Goal: Task Accomplishment & Management: Manage account settings

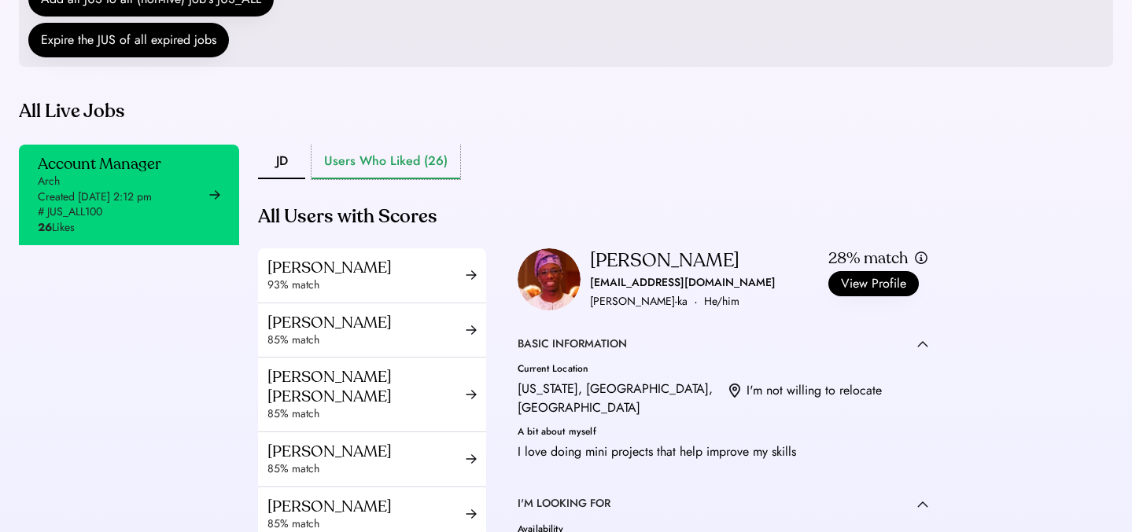
scroll to position [363, 0]
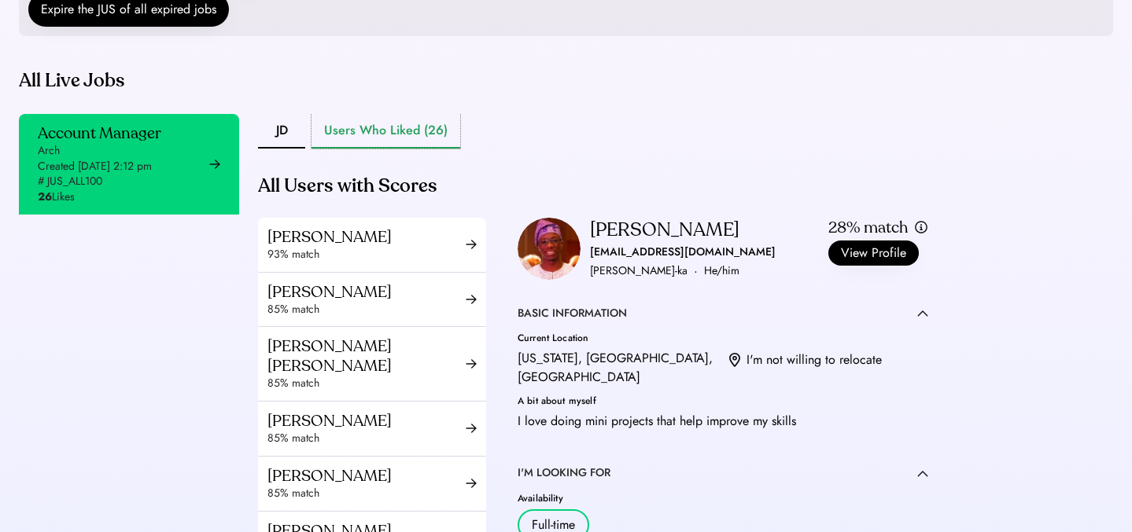
click at [397, 149] on button "Users Who Liked (26)" at bounding box center [385, 131] width 149 height 35
click at [282, 149] on button "JD" at bounding box center [281, 131] width 47 height 35
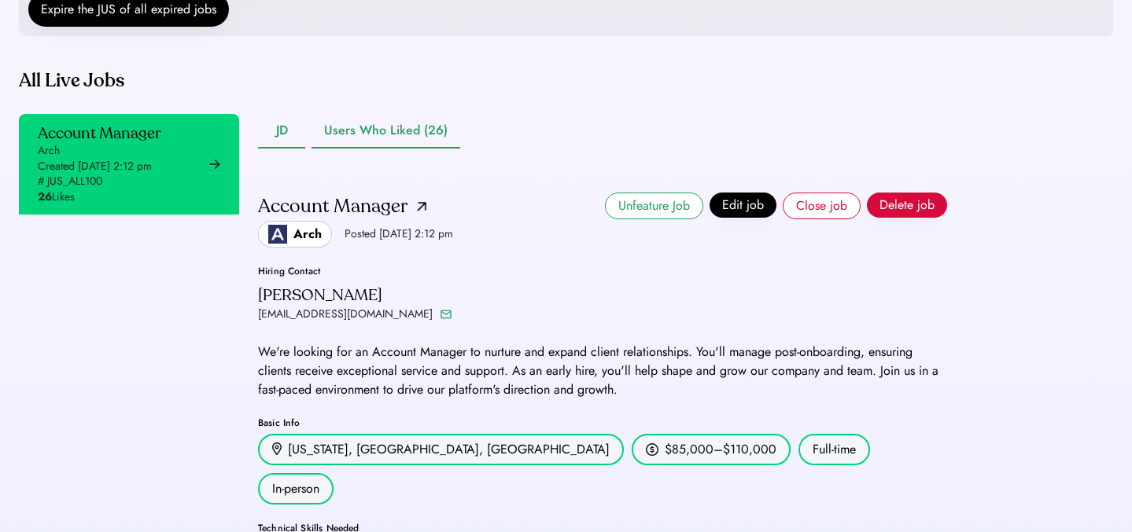
click at [356, 149] on button "Users Who Liked (26)" at bounding box center [385, 131] width 149 height 35
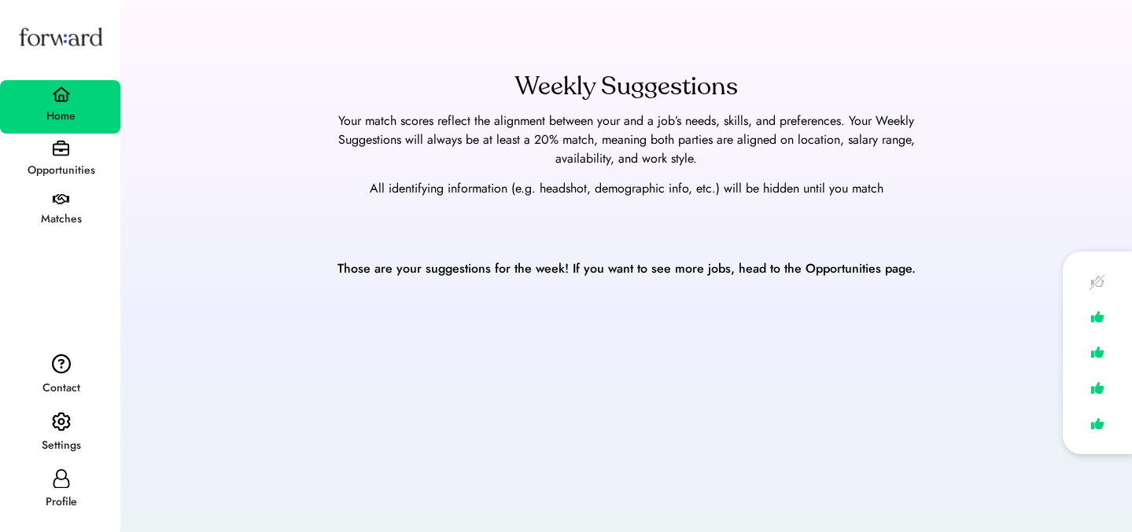
click at [68, 412] on img at bounding box center [61, 422] width 19 height 20
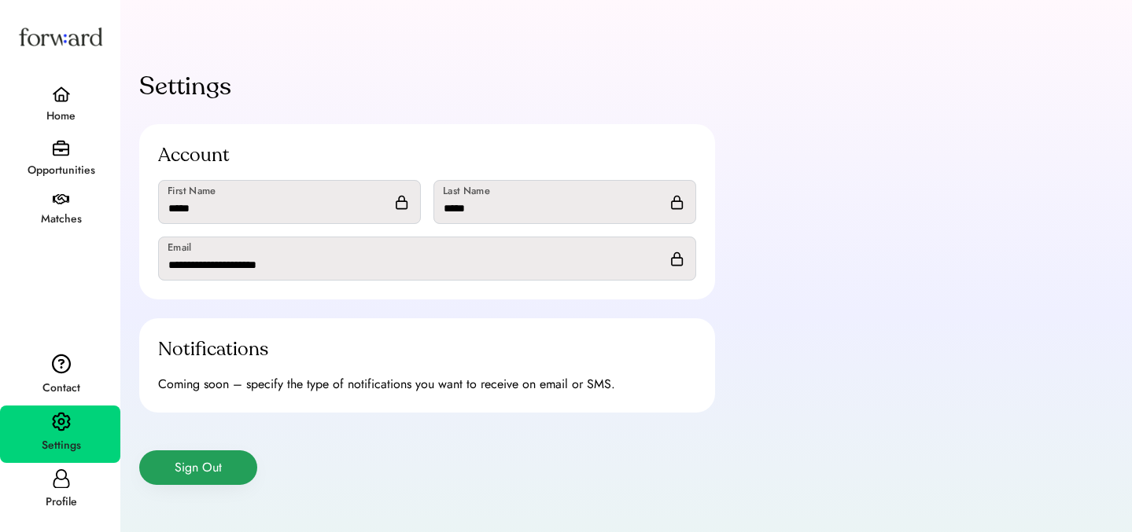
click at [177, 476] on button "Sign Out" at bounding box center [198, 468] width 118 height 35
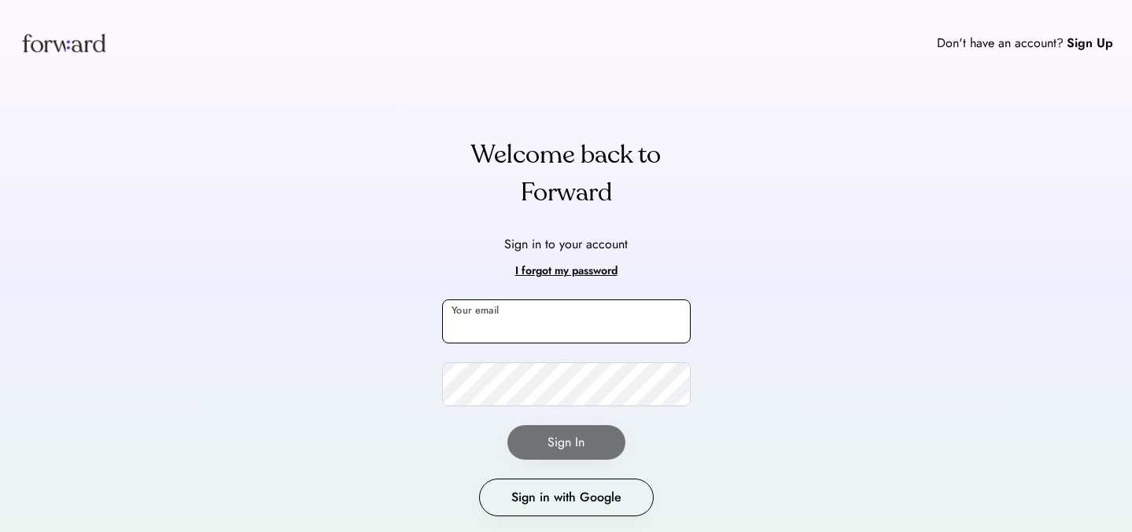
click at [492, 321] on input "email" at bounding box center [566, 322] width 249 height 44
type input "**********"
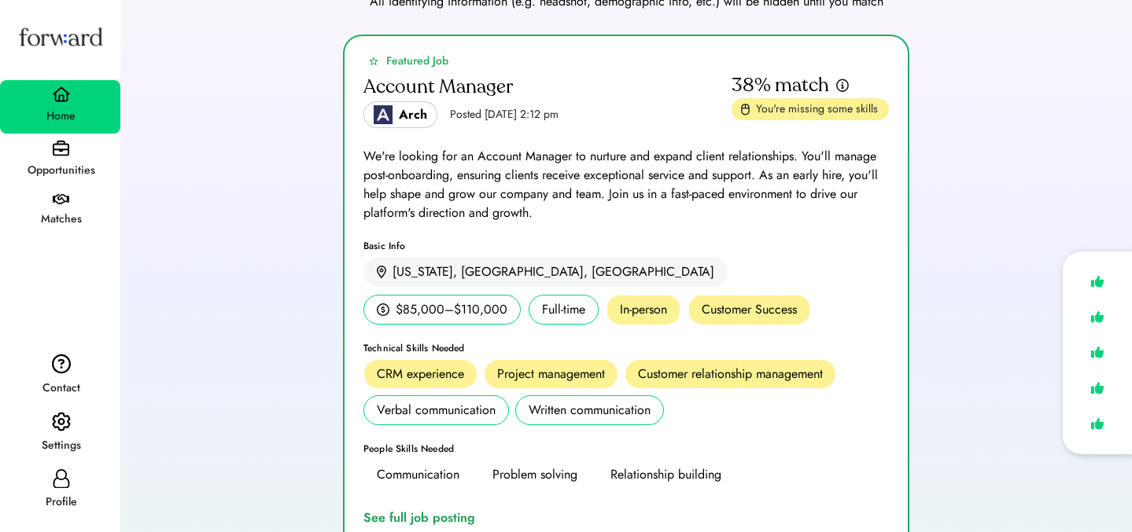
scroll to position [306, 0]
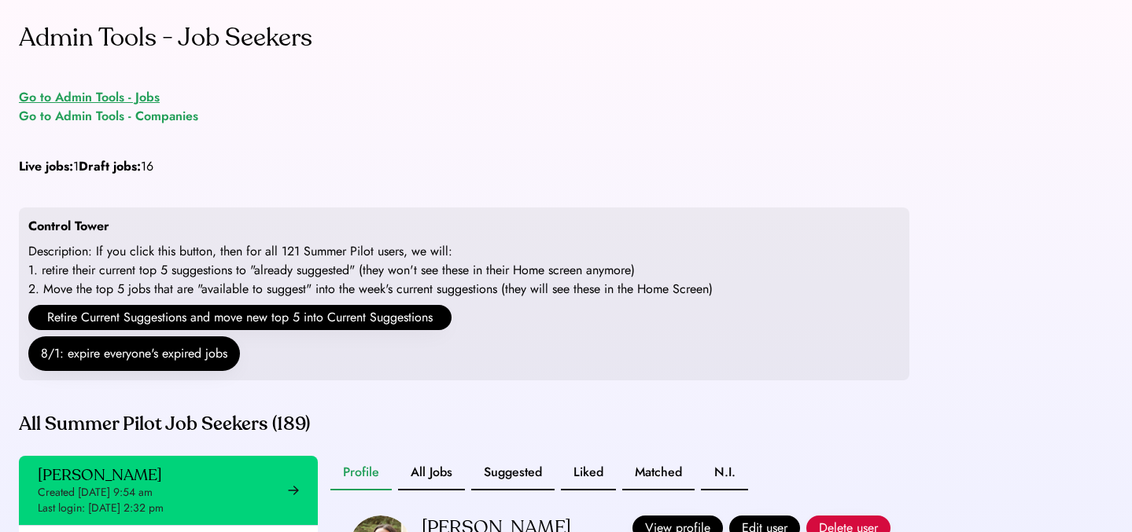
click at [147, 94] on div "Go to Admin Tools - Jobs" at bounding box center [89, 97] width 141 height 19
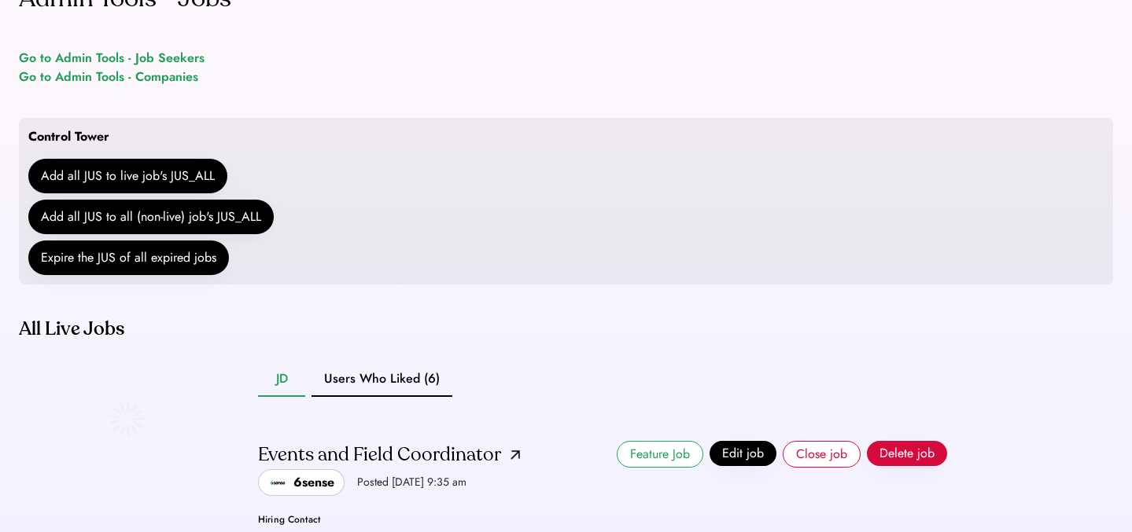
scroll to position [122, 0]
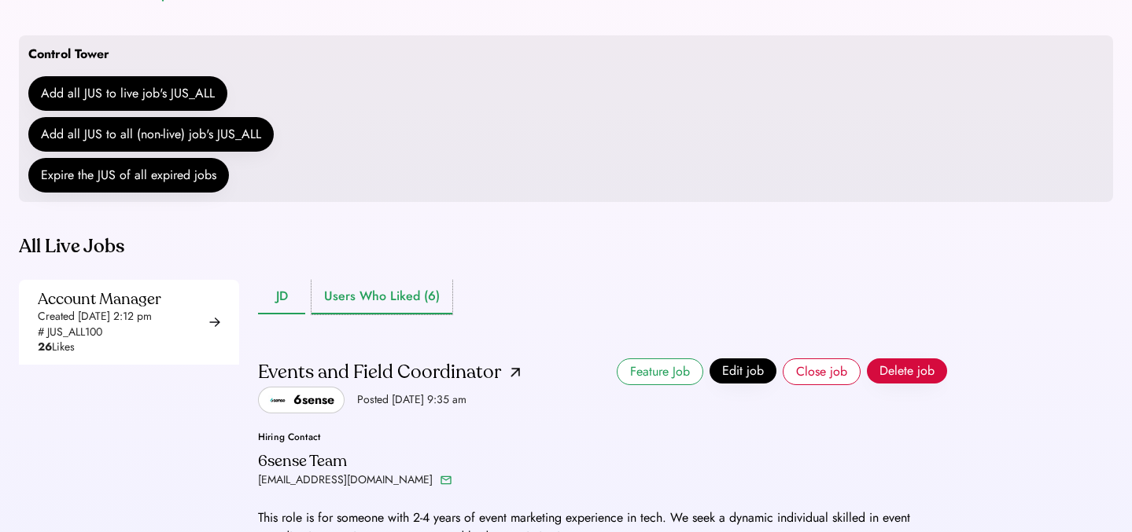
click at [365, 304] on button "Users Who Liked (6)" at bounding box center [381, 297] width 141 height 35
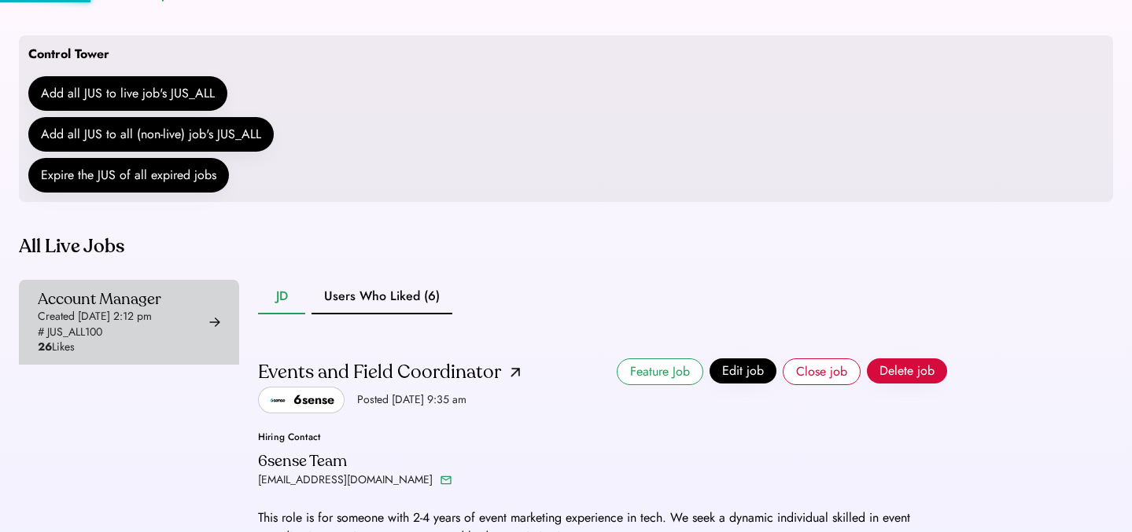
click at [165, 308] on div "Admin Tools - Jobs Go to Admin Tools - Job Seekers Go to Admin Tools - Companie…" at bounding box center [566, 516] width 1132 height 1277
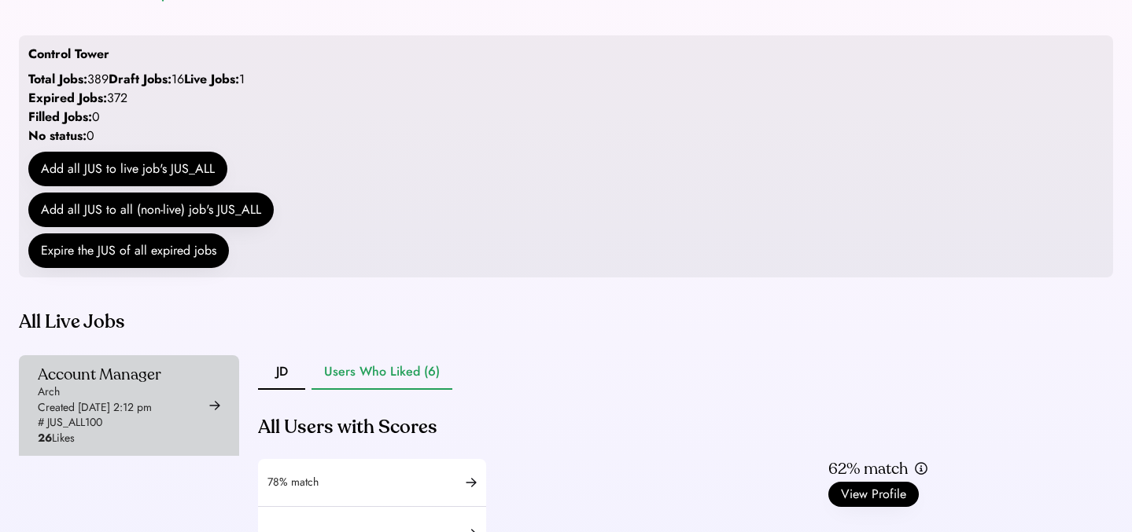
click at [152, 416] on div "Created [DATE] 2:12 pm" at bounding box center [95, 408] width 114 height 16
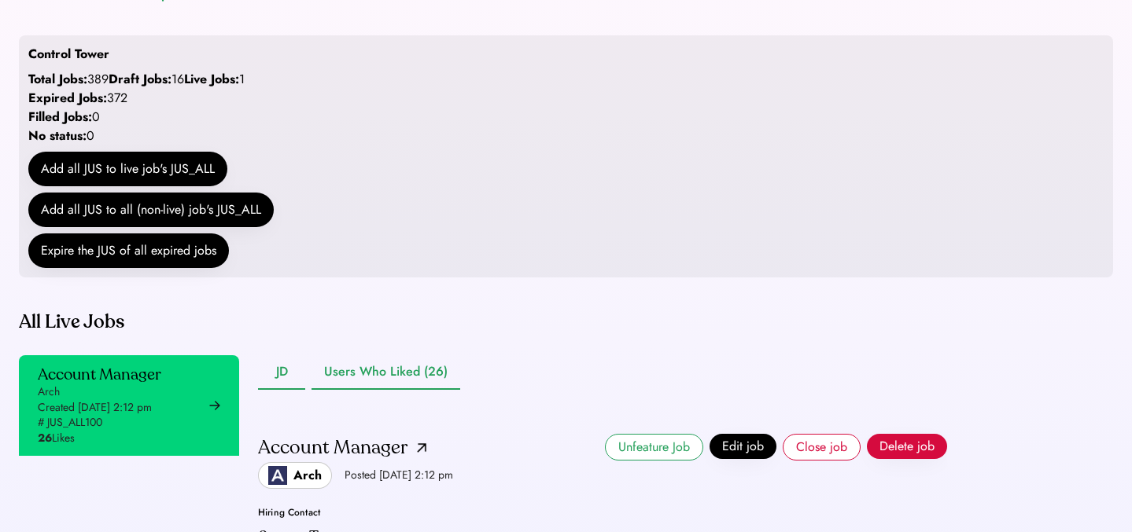
click at [386, 390] on button "Users Who Liked (26)" at bounding box center [385, 373] width 149 height 35
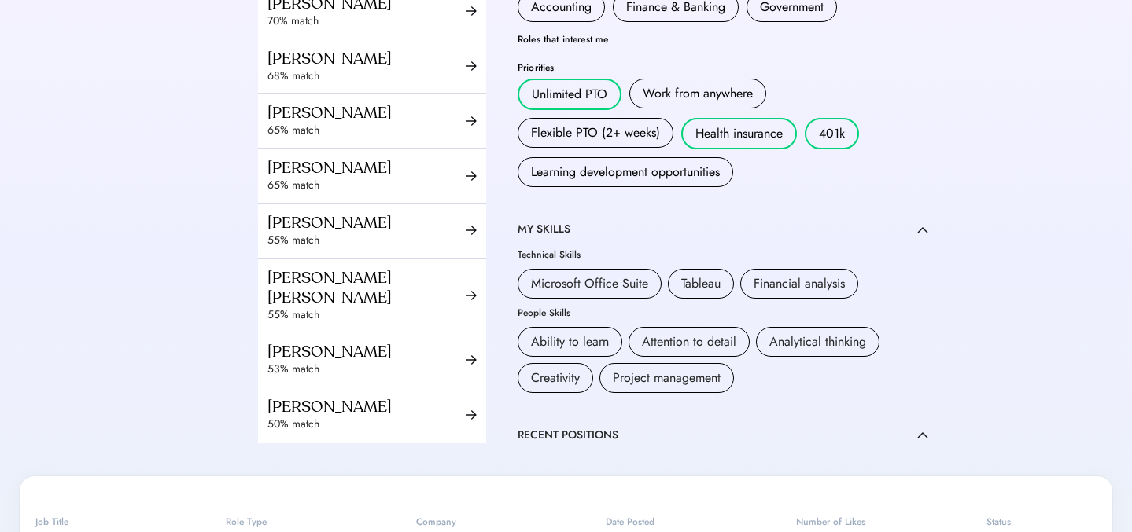
scroll to position [320, 0]
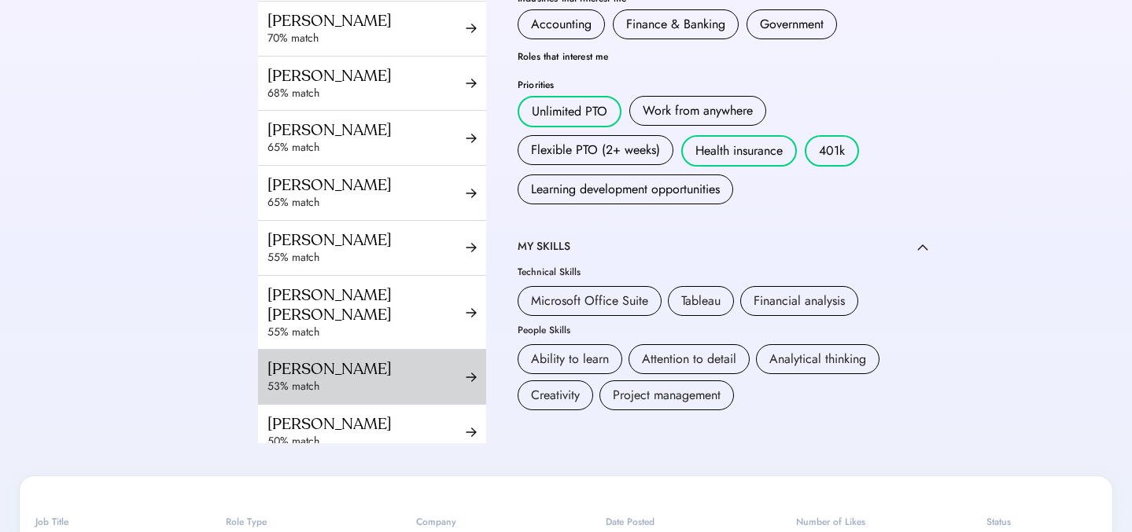
click at [314, 363] on div "Sondra Yu" at bounding box center [366, 369] width 198 height 20
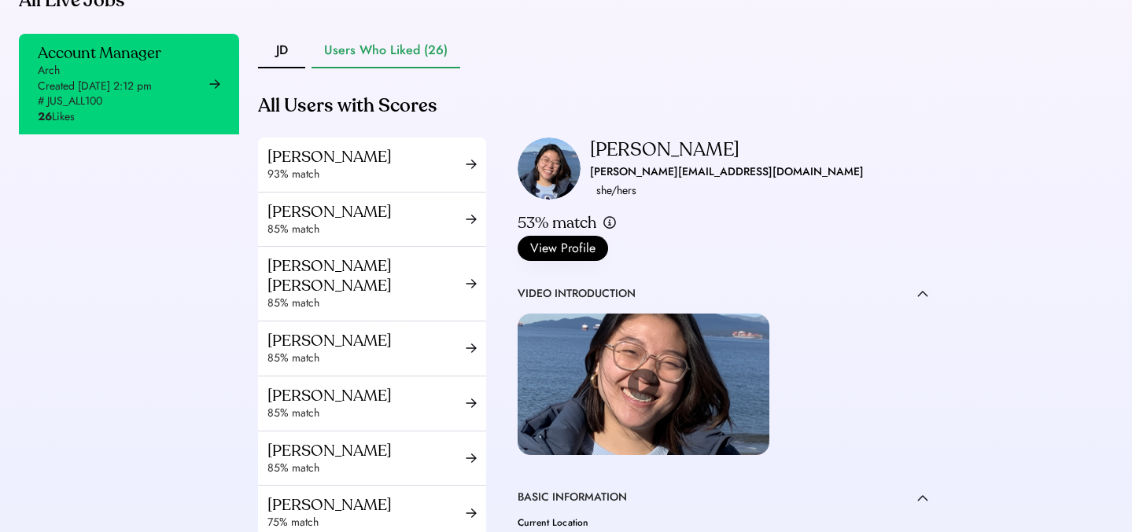
scroll to position [420, 0]
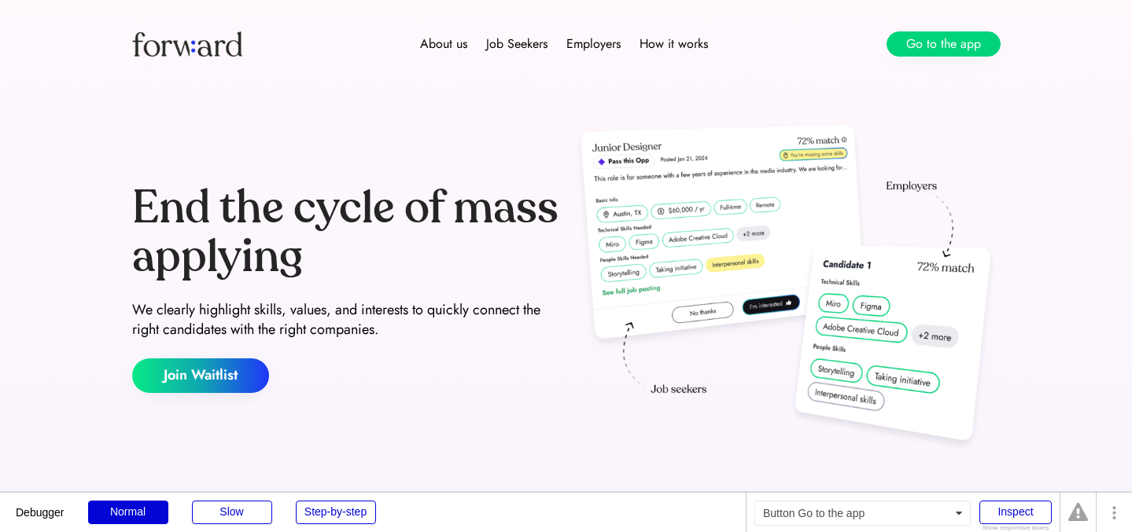
click at [949, 51] on button "Go to the app" at bounding box center [943, 43] width 114 height 25
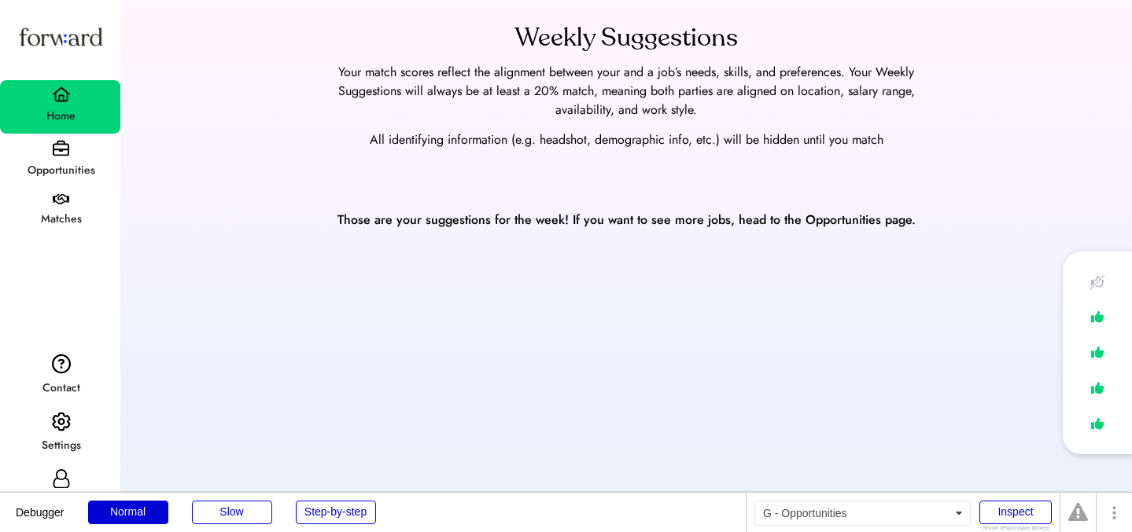
click at [74, 152] on div "Opportunities" at bounding box center [60, 161] width 120 height 54
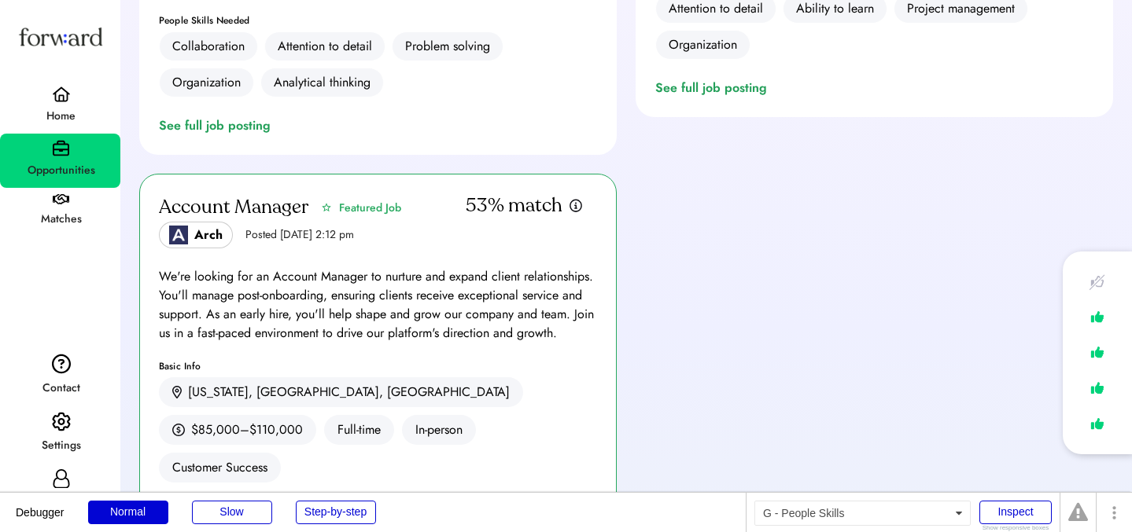
scroll to position [853, 0]
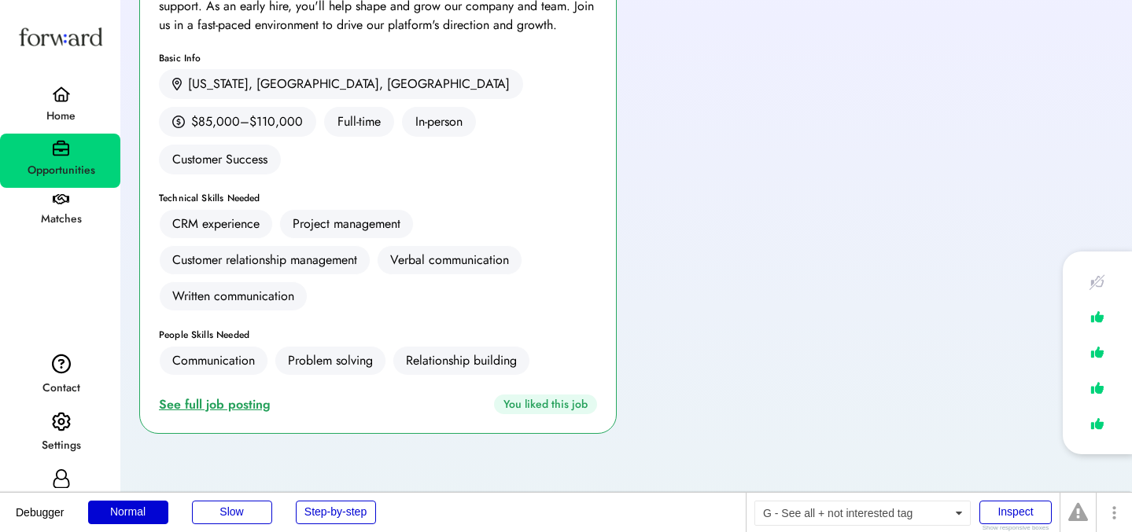
click at [233, 396] on div "See full job posting" at bounding box center [218, 405] width 118 height 19
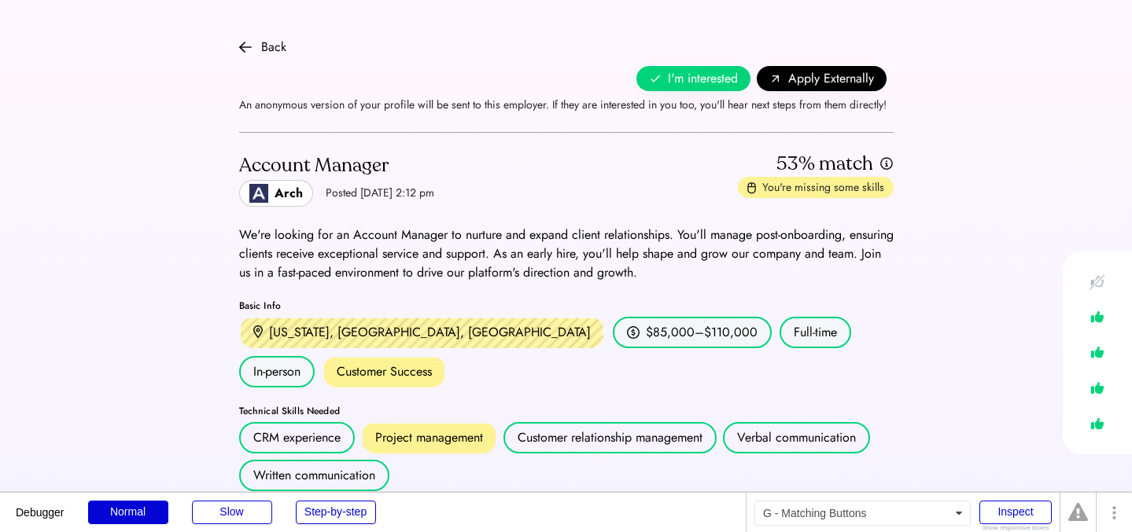
click at [674, 85] on span "I'm interested" at bounding box center [703, 78] width 70 height 19
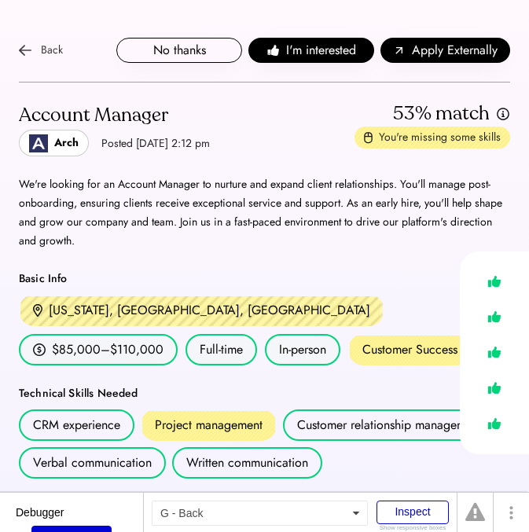
click at [51, 51] on div "Back" at bounding box center [52, 50] width 22 height 19
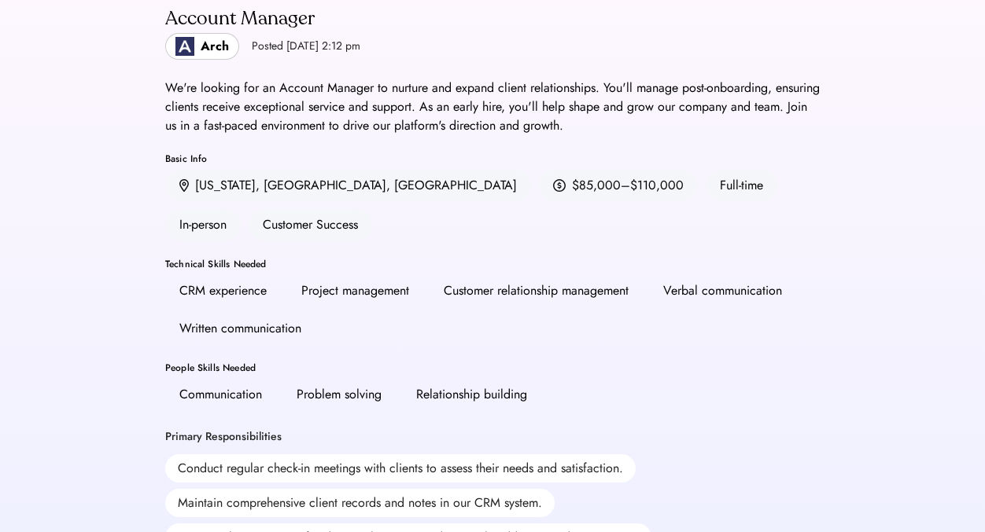
scroll to position [98, 0]
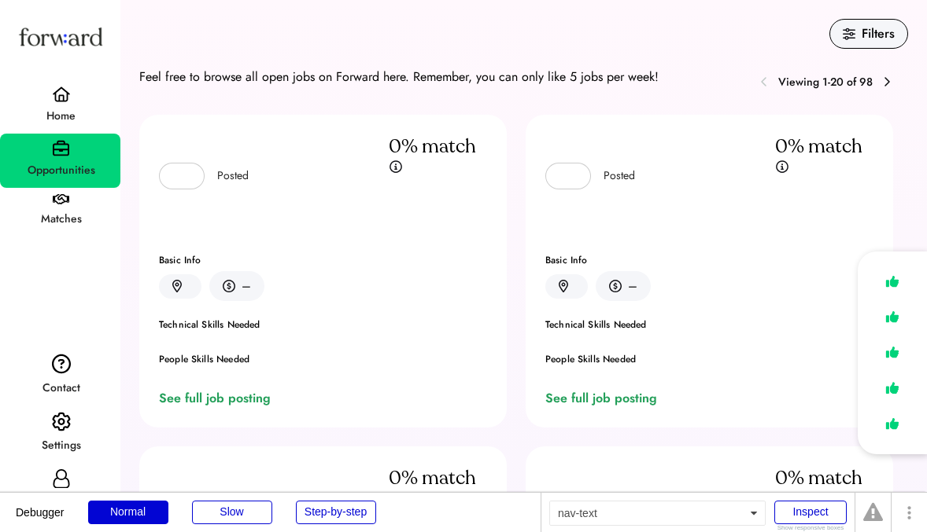
scroll to position [53, 0]
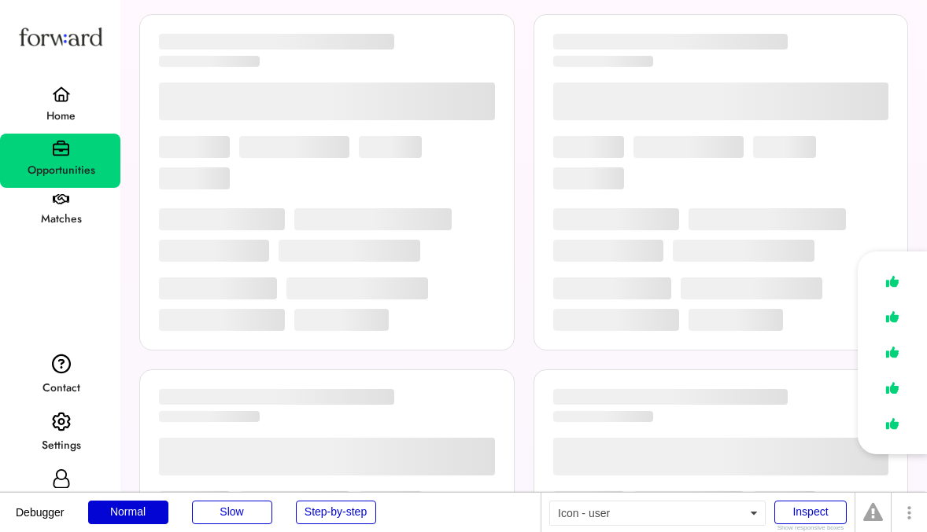
click at [61, 479] on use at bounding box center [61, 480] width 17 height 20
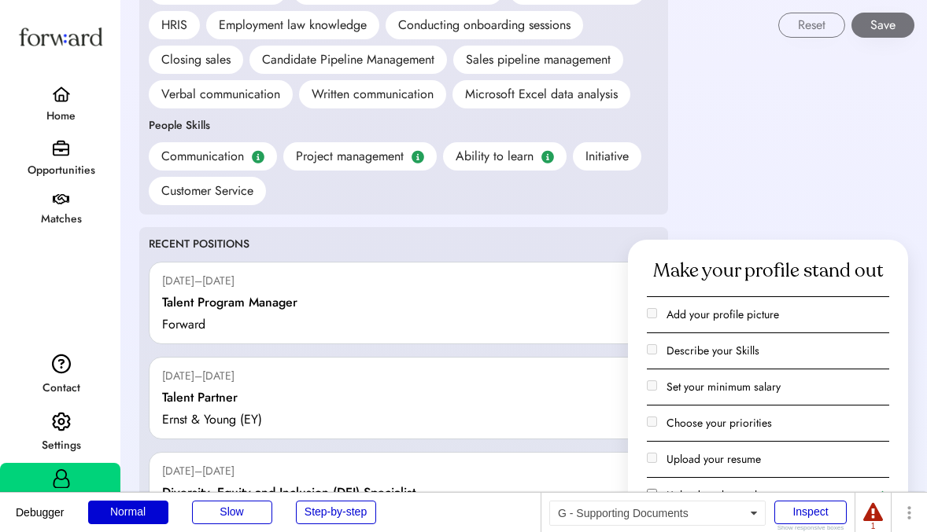
scroll to position [1121, 0]
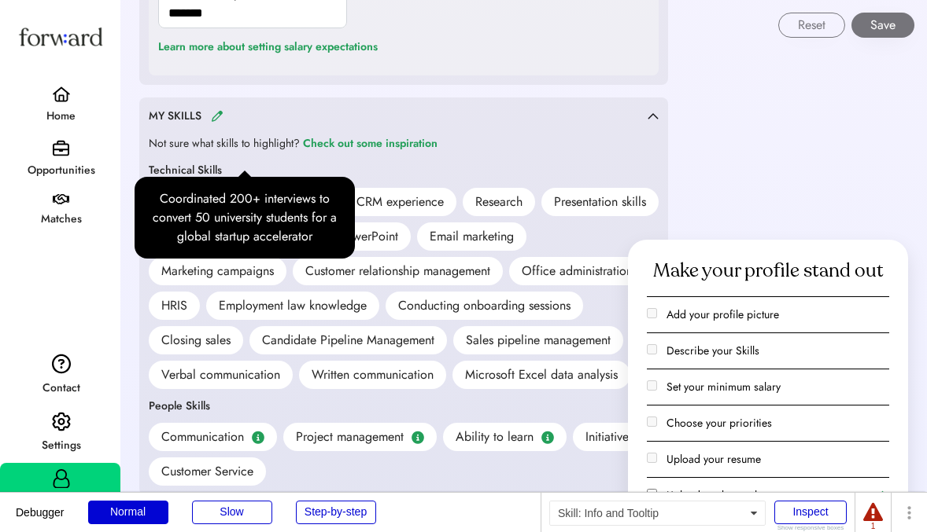
click at [239, 195] on img at bounding box center [245, 201] width 14 height 13
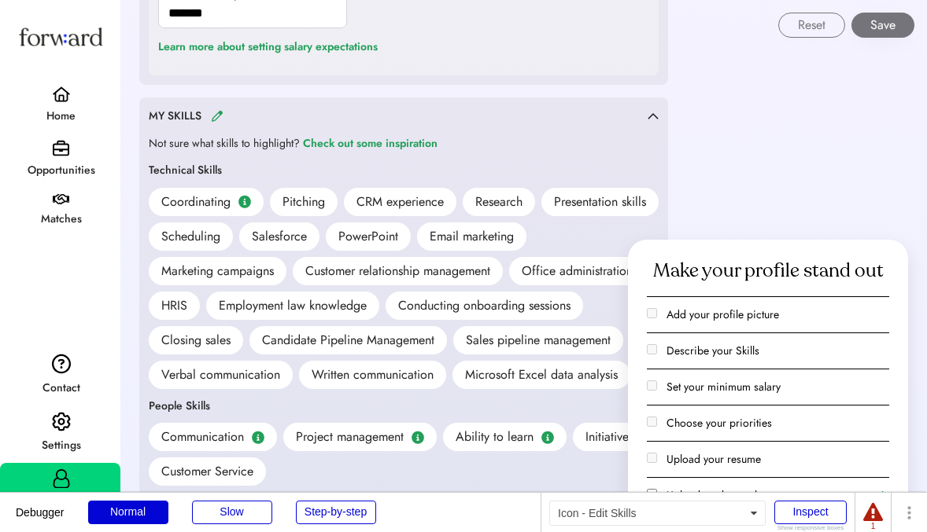
click at [215, 110] on img at bounding box center [217, 116] width 13 height 12
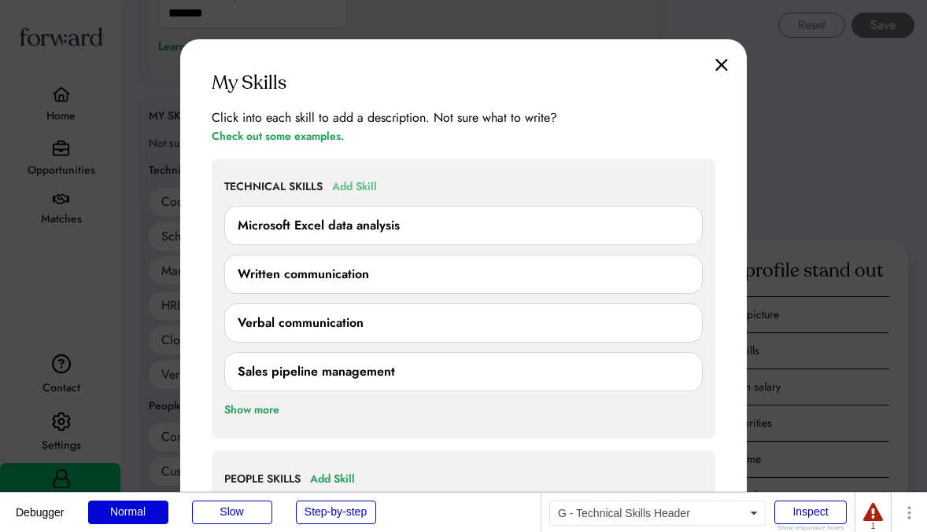
click at [372, 181] on div "Add Skill" at bounding box center [354, 187] width 45 height 19
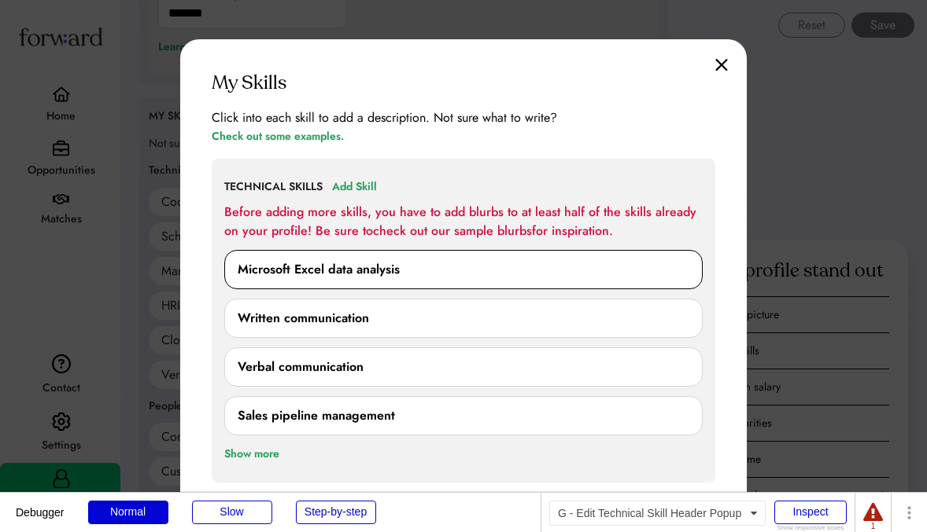
click at [373, 272] on div "Microsoft Excel data analysis" at bounding box center [319, 269] width 162 height 19
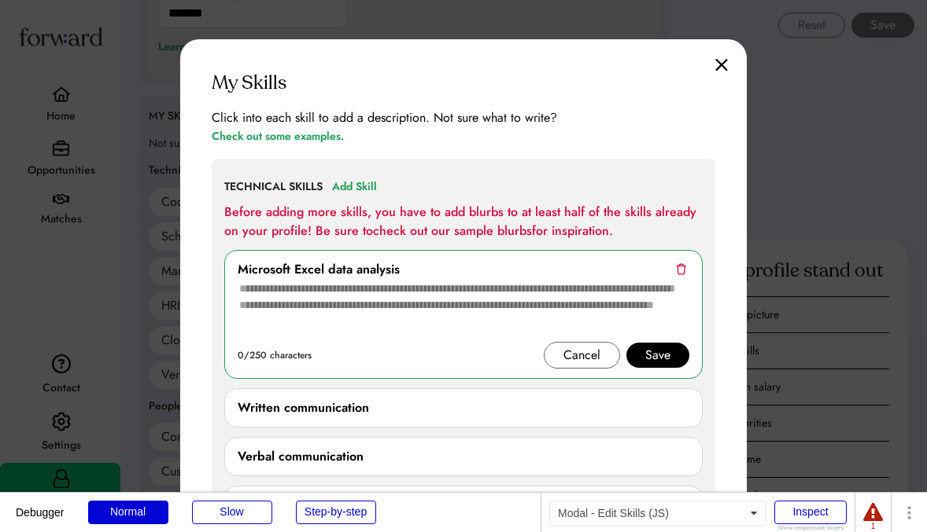
click at [529, 65] on div "My Skills Click into each skill to add a description. Not sure what to write? C…" at bounding box center [463, 508] width 566 height 938
click at [529, 67] on img at bounding box center [721, 64] width 13 height 13
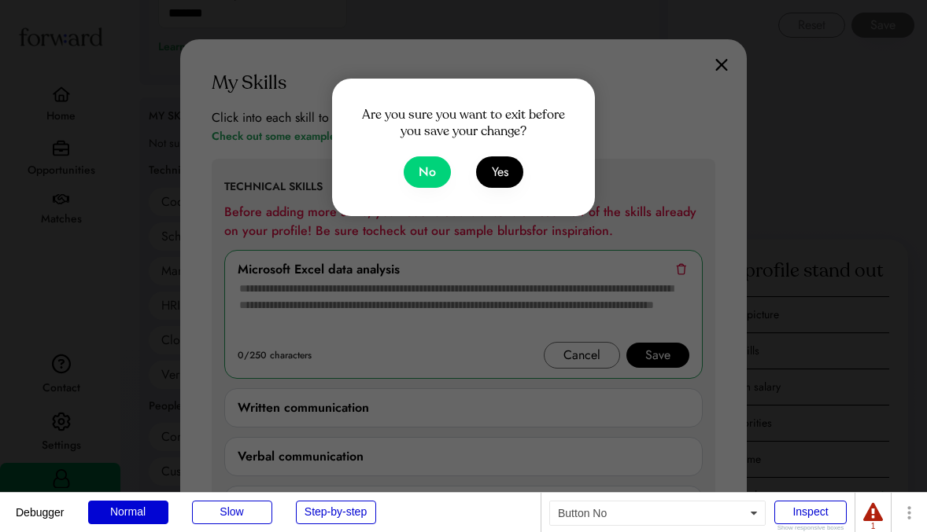
click at [418, 182] on button "No" at bounding box center [426, 172] width 47 height 31
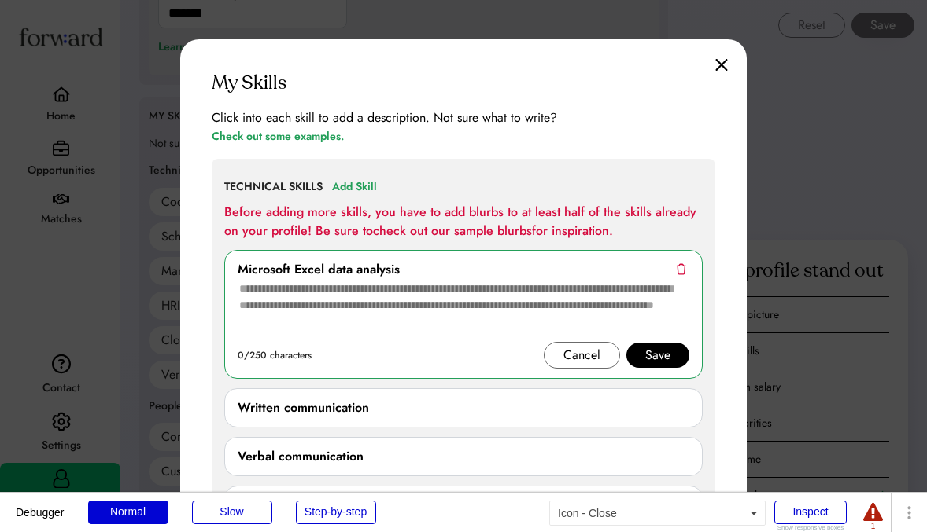
click at [529, 64] on img at bounding box center [721, 64] width 13 height 13
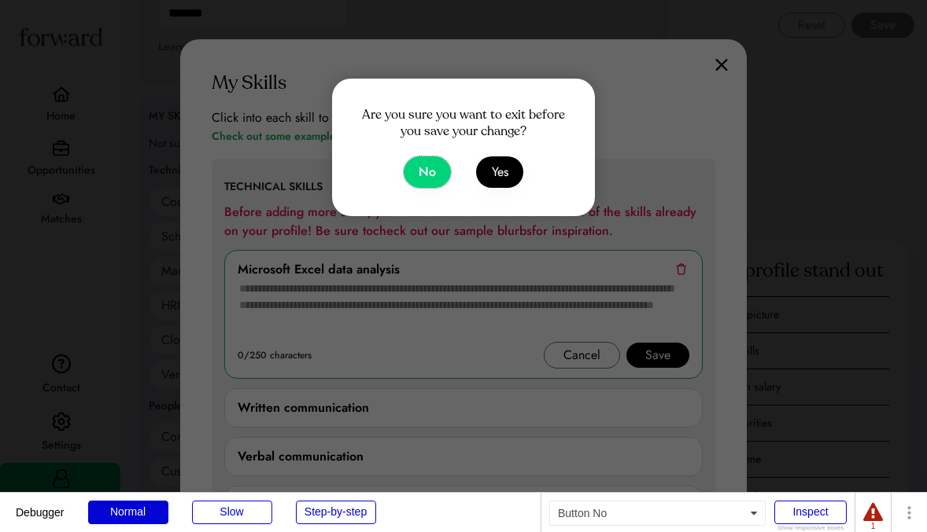
click at [430, 171] on button "No" at bounding box center [426, 172] width 47 height 31
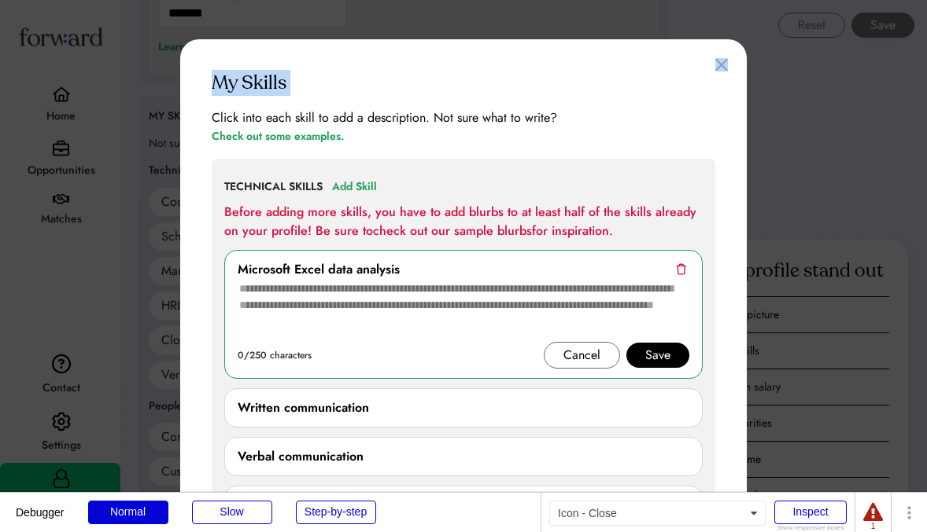
click at [529, 68] on div "My Skills Click into each skill to add a description. Not sure what to write? C…" at bounding box center [463, 508] width 566 height 938
click at [529, 66] on img at bounding box center [721, 64] width 13 height 13
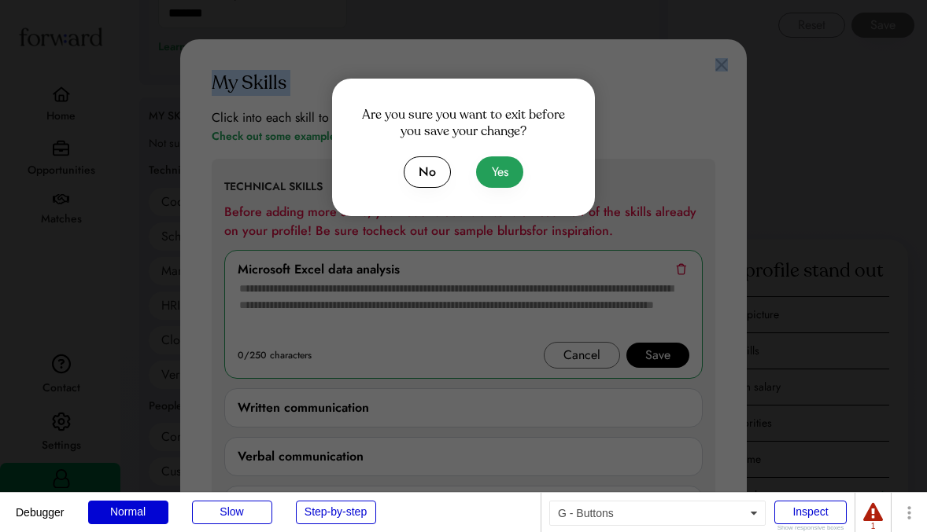
click at [491, 186] on button "Yes" at bounding box center [499, 172] width 47 height 31
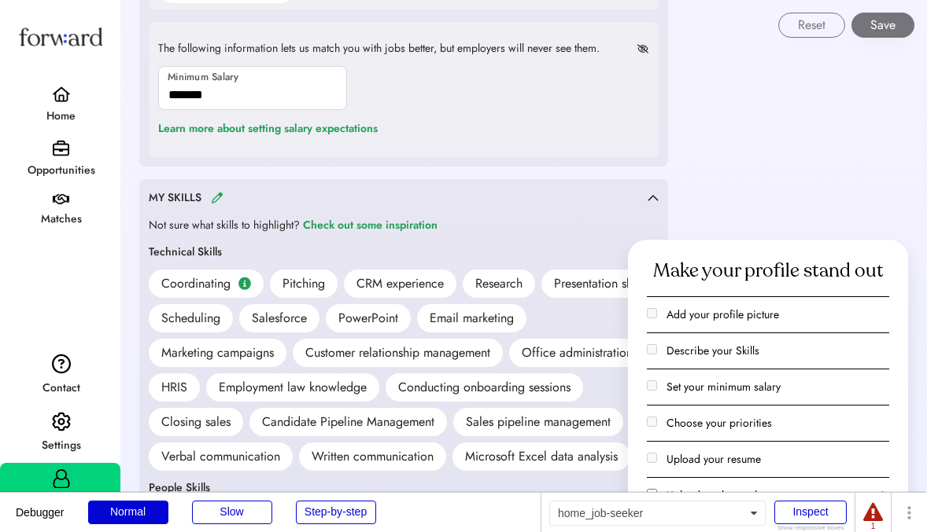
scroll to position [1004, 0]
